Goal: Task Accomplishment & Management: Manage account settings

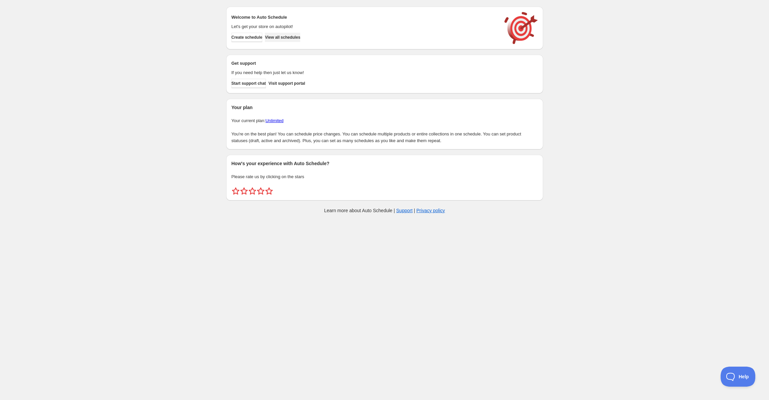
click at [276, 36] on button "View all schedules" at bounding box center [282, 37] width 35 height 9
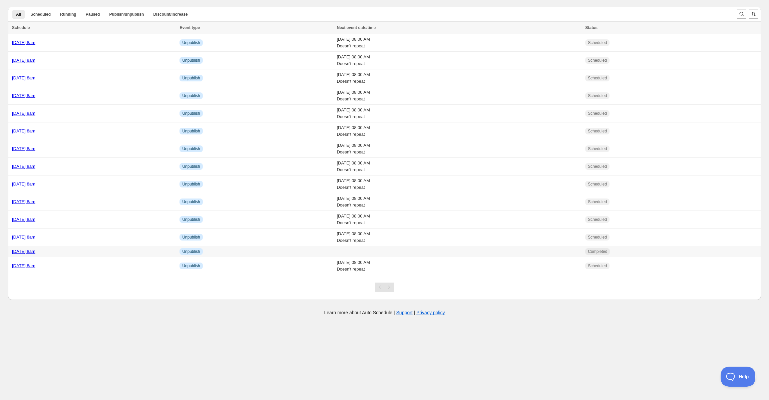
click at [13, 249] on div "Wednesday 20th August @ 8am" at bounding box center [94, 251] width 164 height 7
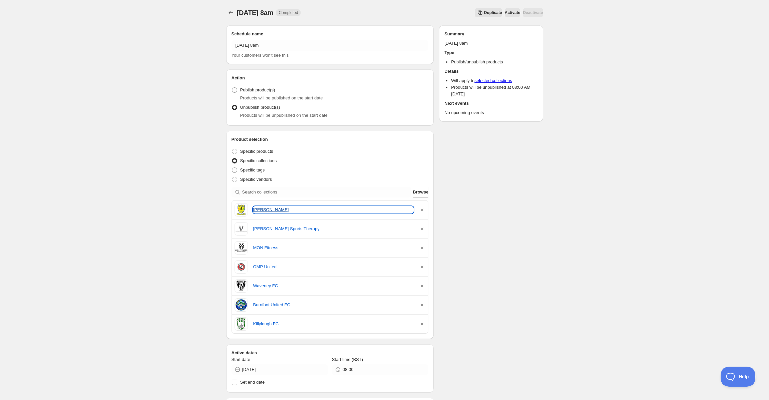
click at [263, 207] on link "Kilkerley Emmets" at bounding box center [333, 210] width 161 height 7
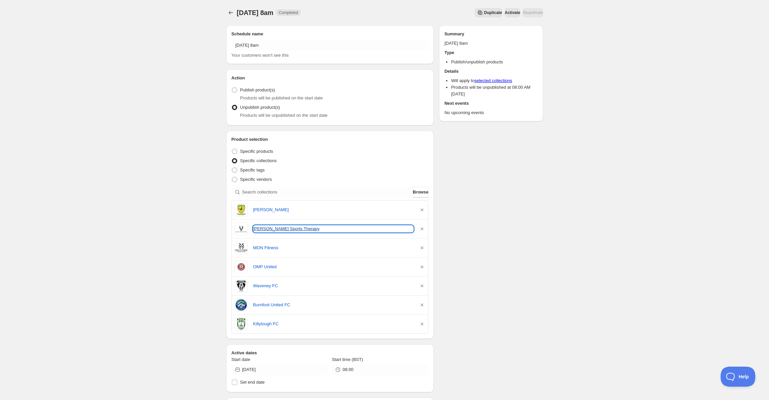
click at [275, 227] on link "Doherty Sports Therapy" at bounding box center [333, 229] width 161 height 7
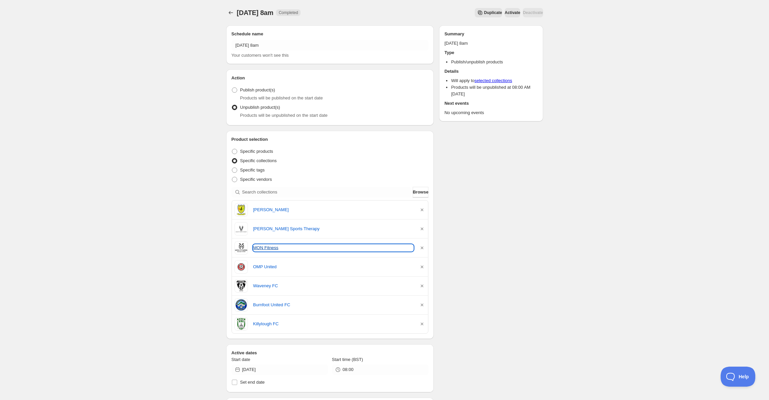
click at [266, 250] on link "MON Fitness" at bounding box center [333, 248] width 161 height 7
click at [267, 263] on div "OMP United" at bounding box center [330, 266] width 191 height 13
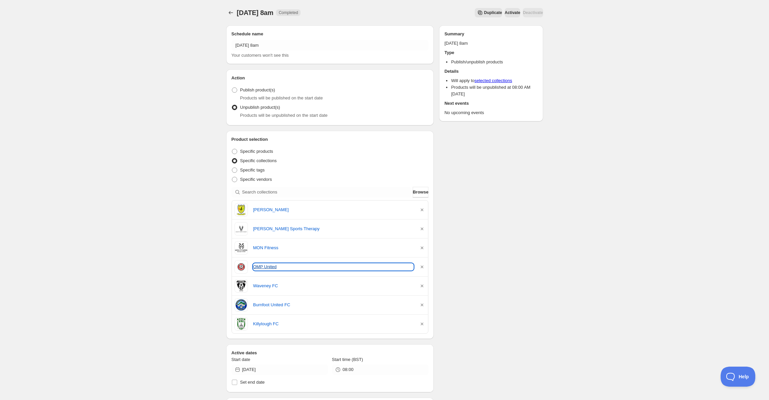
click at [267, 264] on link "OMP United" at bounding box center [333, 267] width 161 height 7
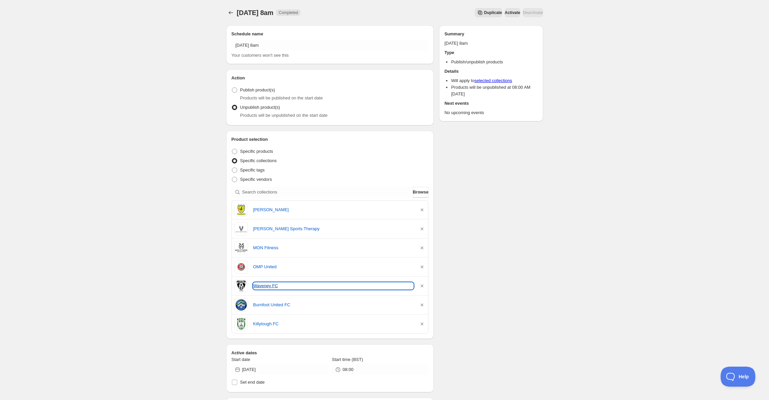
click at [261, 288] on link "Waveney FC" at bounding box center [333, 286] width 161 height 7
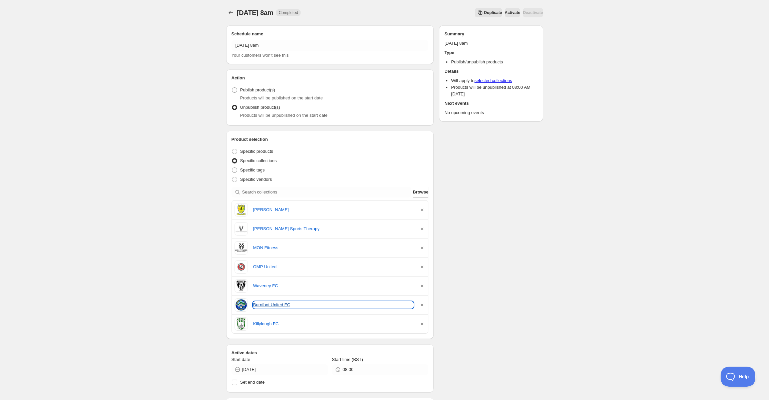
click at [268, 303] on link "Burnfoot United FC" at bounding box center [333, 305] width 161 height 7
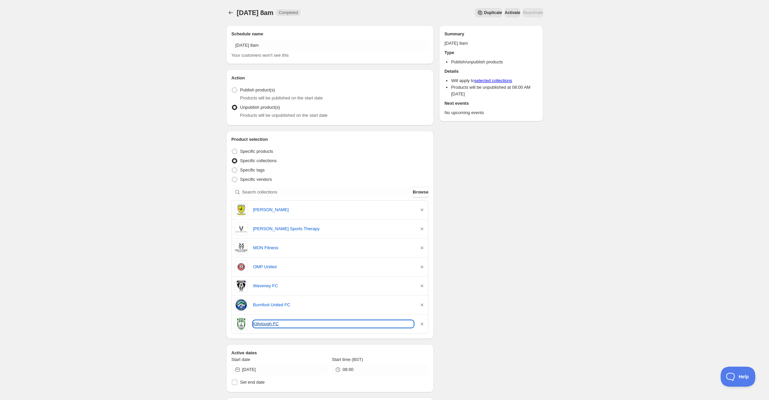
click at [270, 323] on link "Killylough FC" at bounding box center [333, 324] width 161 height 7
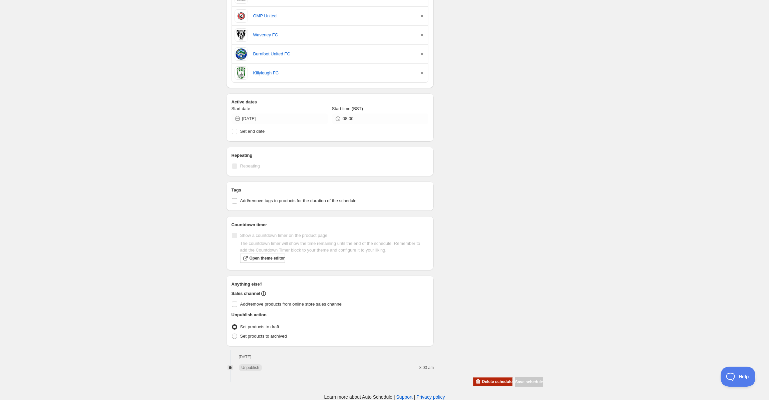
click at [484, 380] on span "Delete schedule" at bounding box center [497, 381] width 30 height 5
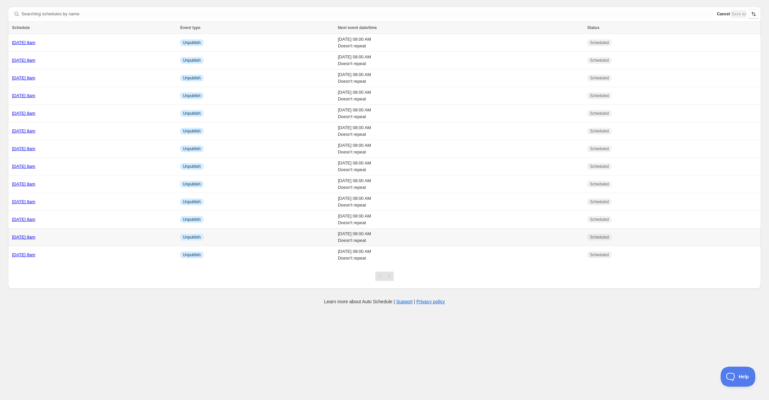
click at [35, 238] on link "THURSDAY 21st August @ 8am" at bounding box center [23, 237] width 23 height 5
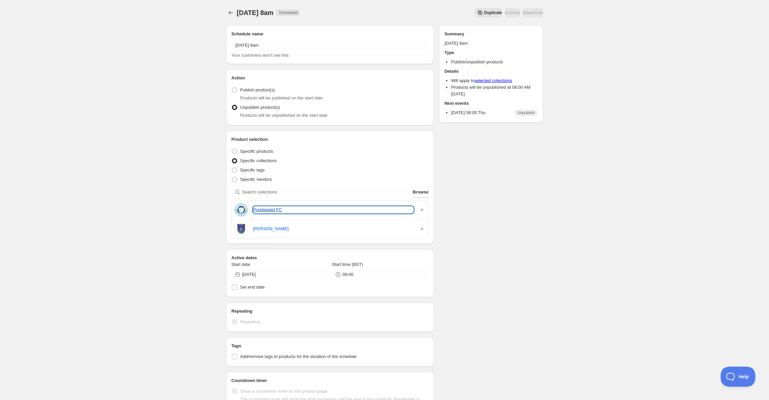
click at [274, 209] on link "Portstewart FC" at bounding box center [333, 210] width 161 height 7
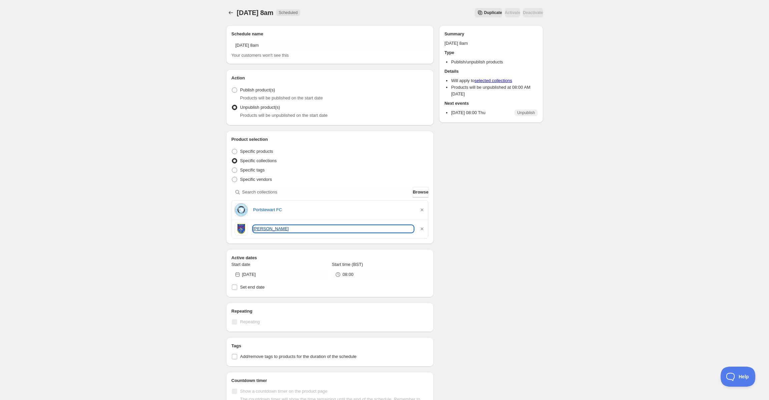
click at [265, 232] on link "Doyle FC" at bounding box center [333, 229] width 161 height 7
click at [231, 12] on icon "Schedules" at bounding box center [231, 12] width 7 height 7
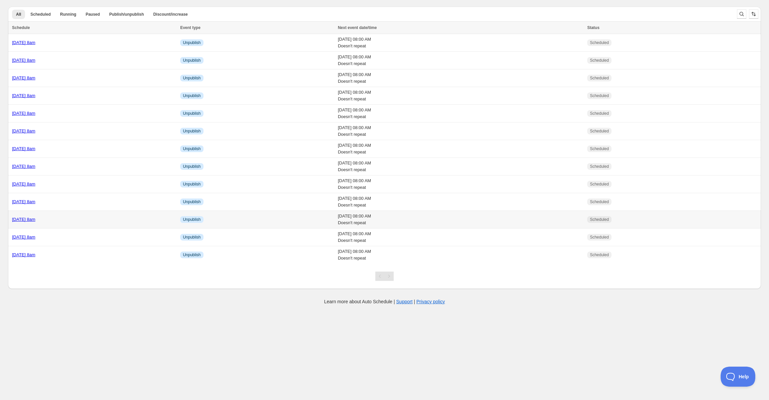
click at [50, 216] on div "Thursday 21st August @ 8am" at bounding box center [94, 219] width 164 height 7
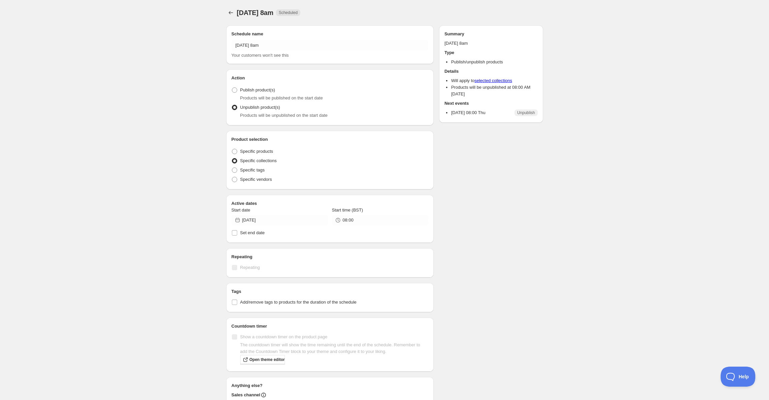
radio input "true"
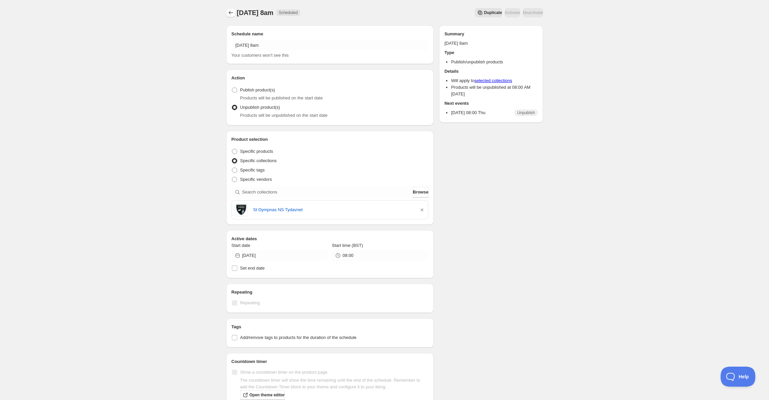
click at [232, 14] on icon "Schedules" at bounding box center [231, 12] width 7 height 7
